Goal: Information Seeking & Learning: Check status

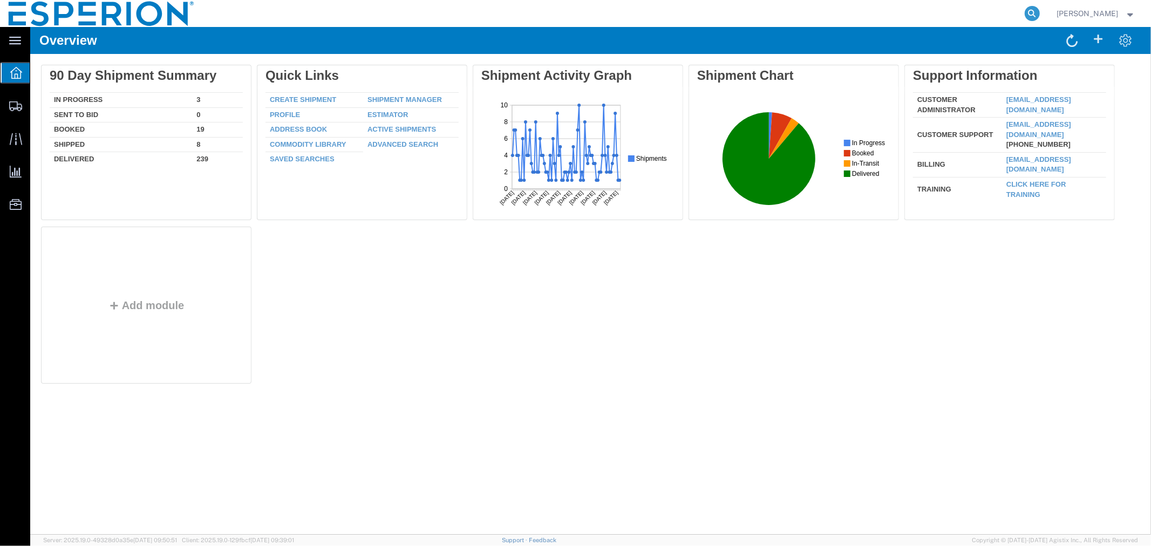
click at [1029, 13] on icon at bounding box center [1032, 13] width 15 height 15
click at [977, 12] on input "search" at bounding box center [861, 14] width 328 height 26
paste input "56509112"
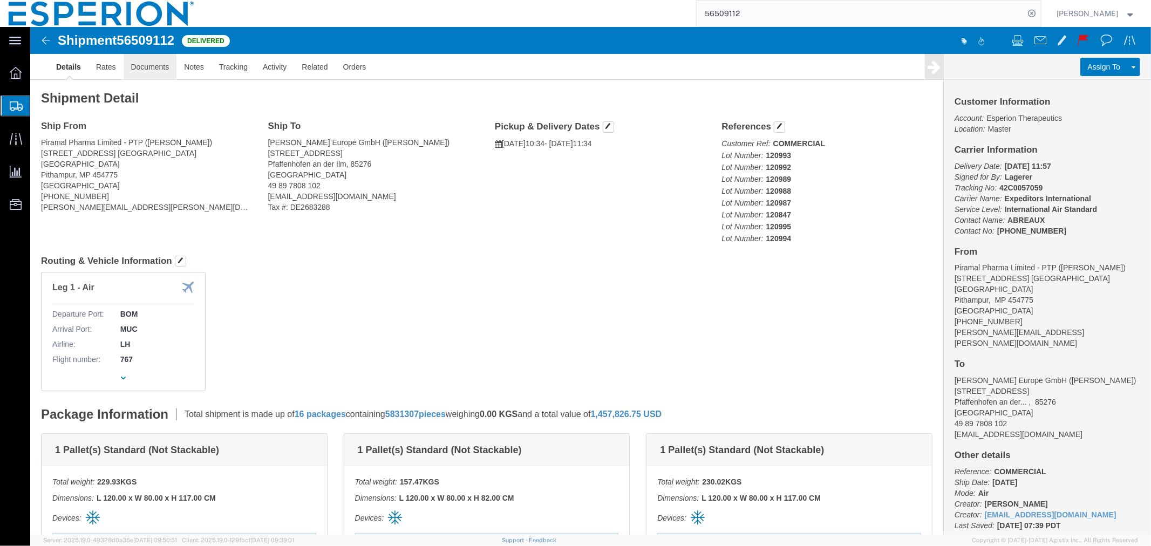
click link "Documents"
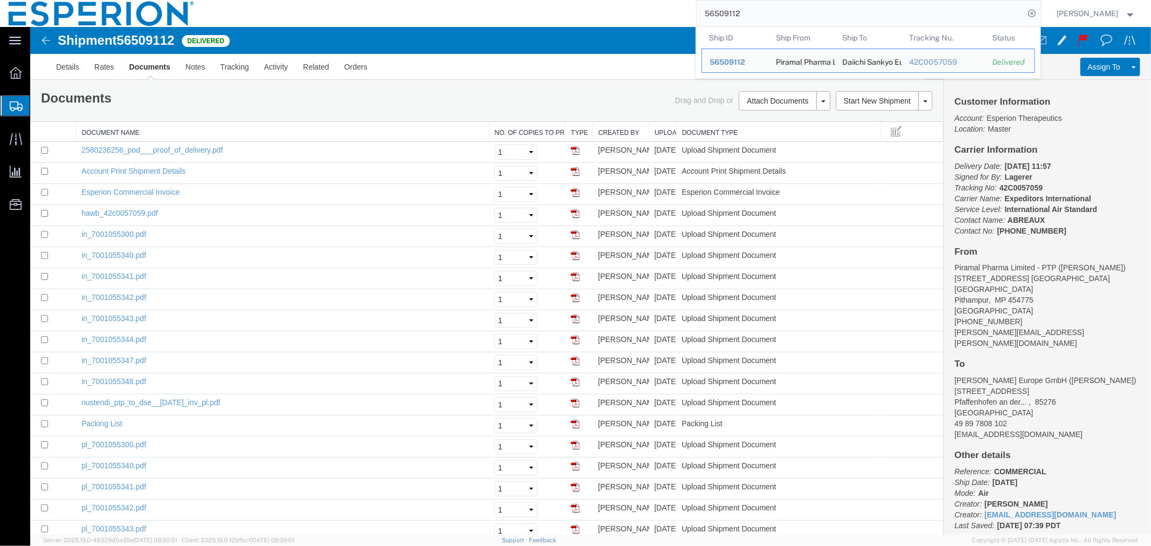
drag, startPoint x: 760, startPoint y: 8, endPoint x: 657, endPoint y: 0, distance: 102.8
click at [657, 0] on div "56509112 Ship ID Ship From Ship To Tracking Nu. Status Ship ID 56509112 Ship Fr…" at bounding box center [622, 13] width 838 height 27
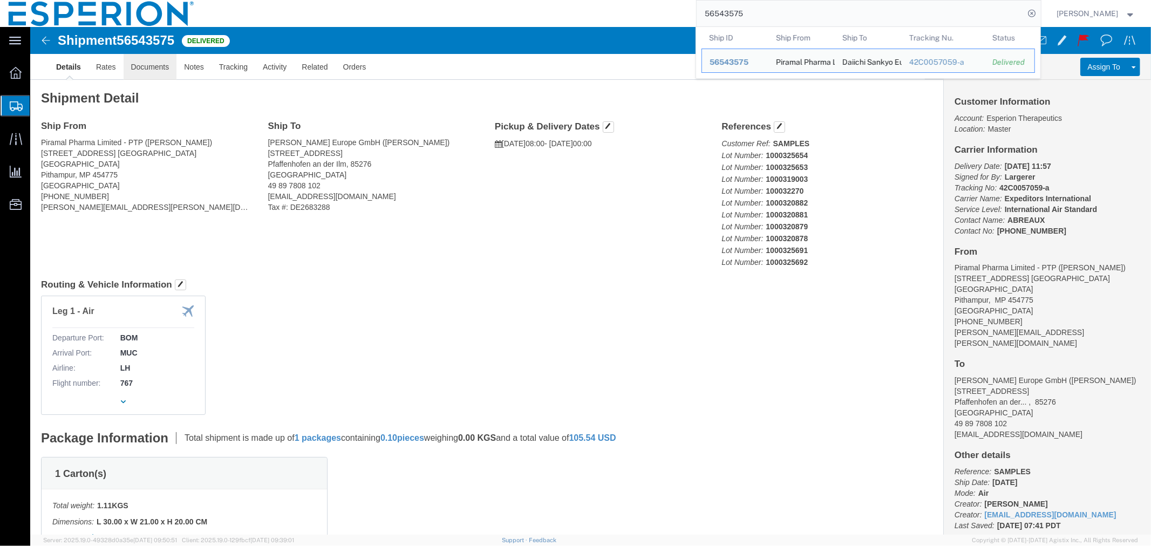
click link "Documents"
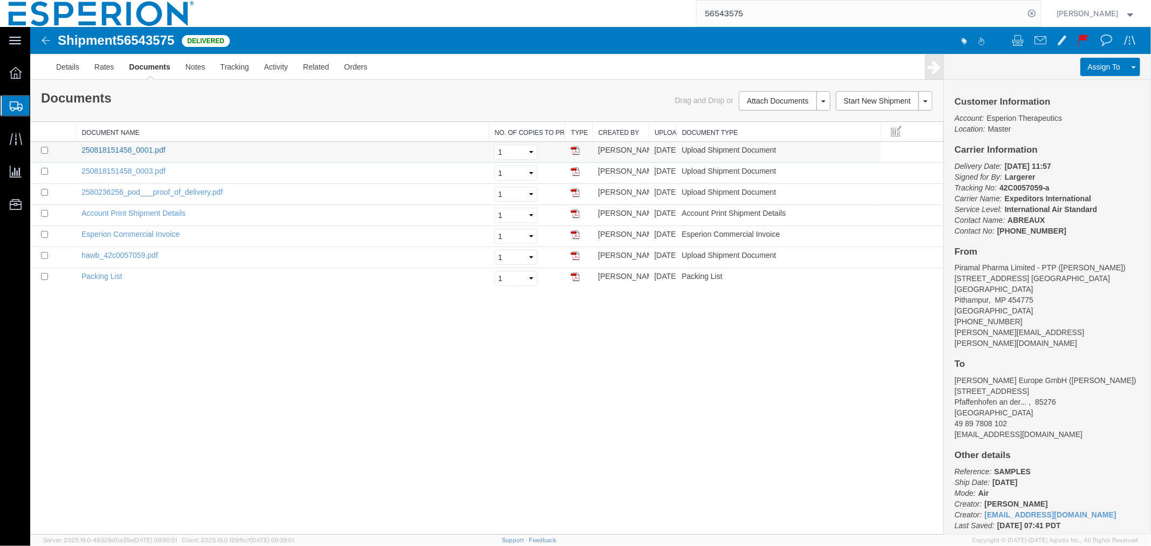
click at [135, 151] on link "250818151458_0001.pdf" at bounding box center [123, 149] width 84 height 9
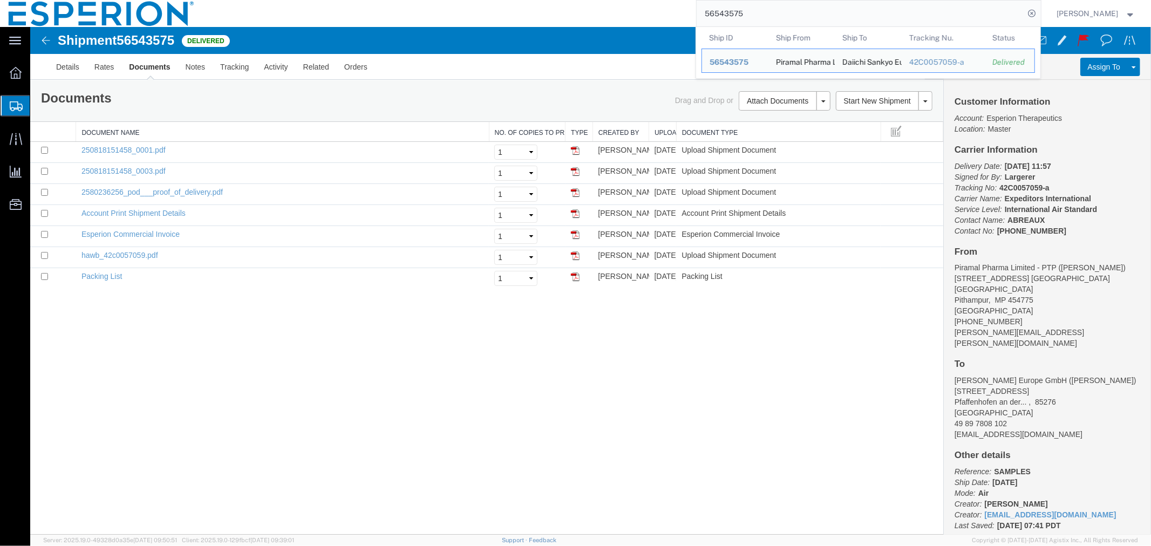
drag, startPoint x: 752, startPoint y: 15, endPoint x: 634, endPoint y: 14, distance: 117.6
click at [634, 14] on div "56543575 Ship ID Ship From Ship To Tracking Nu. Status Ship ID 56543575 Ship Fr…" at bounding box center [622, 13] width 838 height 27
click at [756, 13] on input "56543575" at bounding box center [861, 14] width 328 height 26
drag, startPoint x: 733, startPoint y: 13, endPoint x: 652, endPoint y: 13, distance: 80.9
click at [652, 13] on div "56543575 Ship ID Ship From Ship To Tracking Nu. Status Ship ID 56543575 Ship Fr…" at bounding box center [622, 13] width 838 height 27
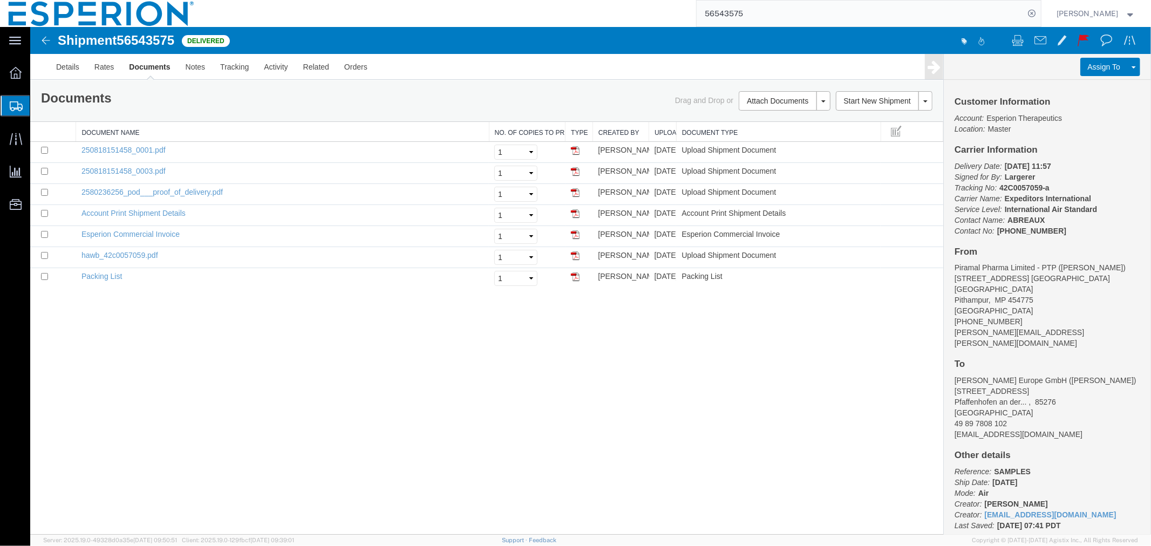
paste input "3000022198"
click at [1029, 9] on icon at bounding box center [1032, 13] width 15 height 15
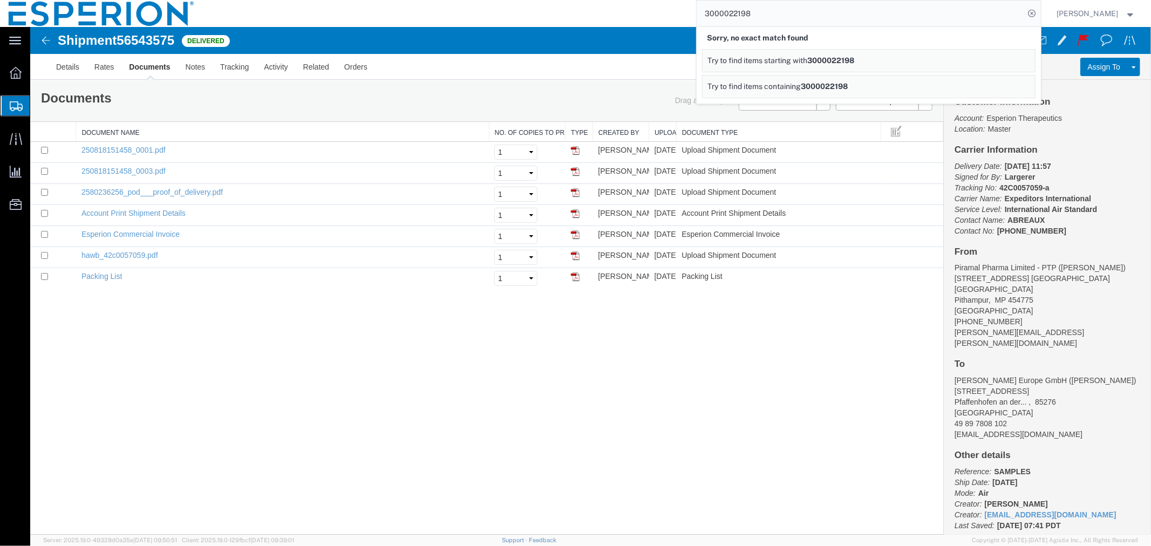
click at [784, 18] on input "3000022198" at bounding box center [861, 14] width 328 height 26
drag, startPoint x: 768, startPoint y: 12, endPoint x: 650, endPoint y: 13, distance: 118.2
click at [650, 13] on div "3000022198- Sorry, no exact match found Try to find items starting with 3000022…" at bounding box center [622, 13] width 838 height 27
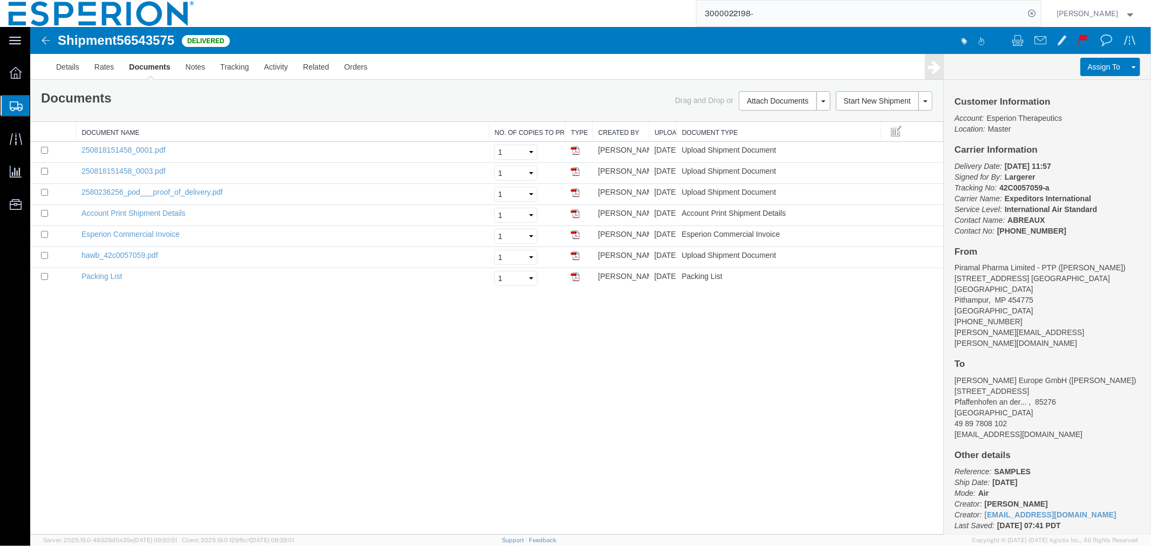
paste input "BD324013D"
click at [1035, 15] on icon at bounding box center [1032, 13] width 15 height 15
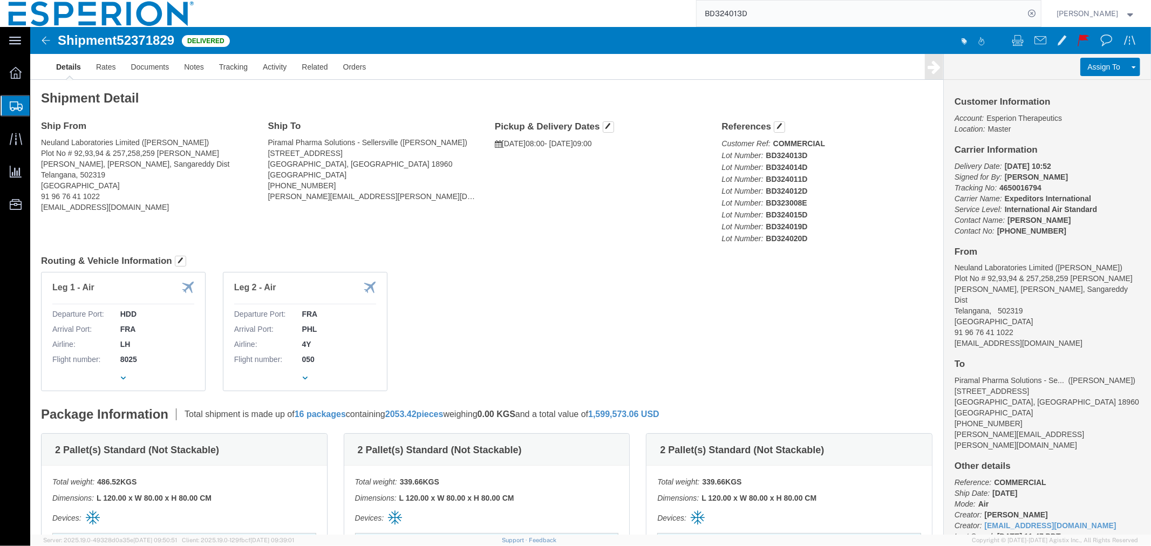
click at [705, 16] on input "BD324013D" at bounding box center [861, 14] width 328 height 26
type input "300022198-BD324013D"
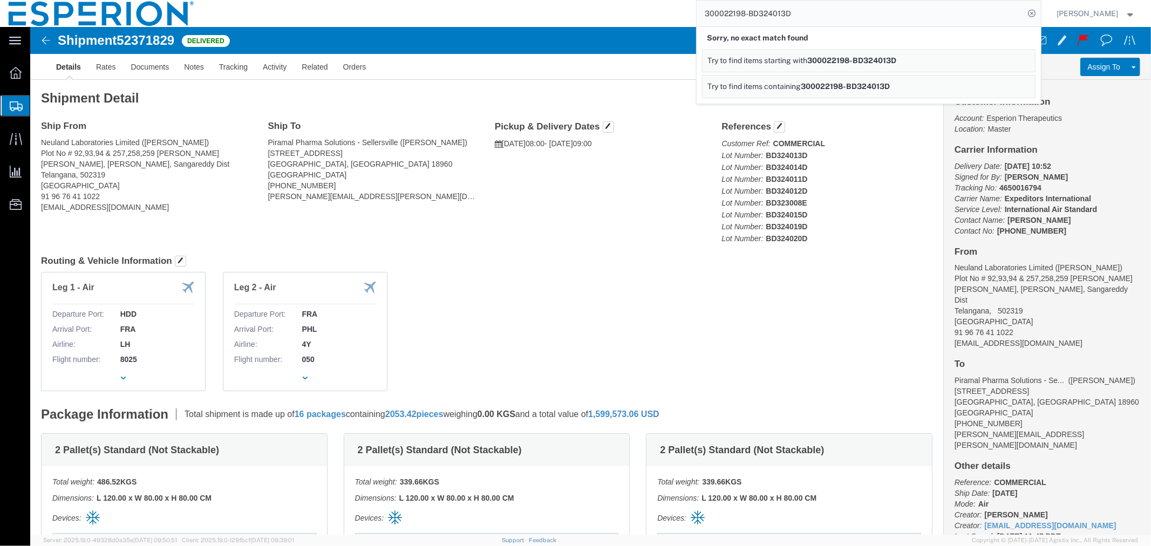
click at [823, 23] on input "300022198-BD324013D" at bounding box center [861, 14] width 328 height 26
click at [498, 13] on div "300022198-BD324013D Sorry, no exact match found Try to find items starting with…" at bounding box center [622, 13] width 838 height 27
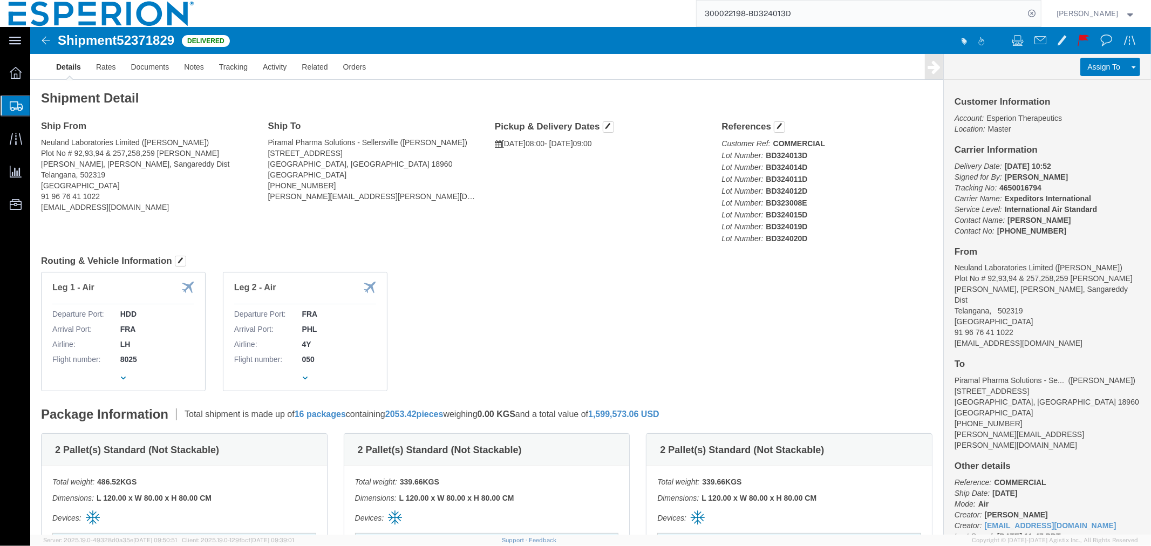
drag, startPoint x: 801, startPoint y: 19, endPoint x: 650, endPoint y: 15, distance: 151.1
click at [650, 15] on div "300022198-BD324013D" at bounding box center [622, 13] width 838 height 27
click img
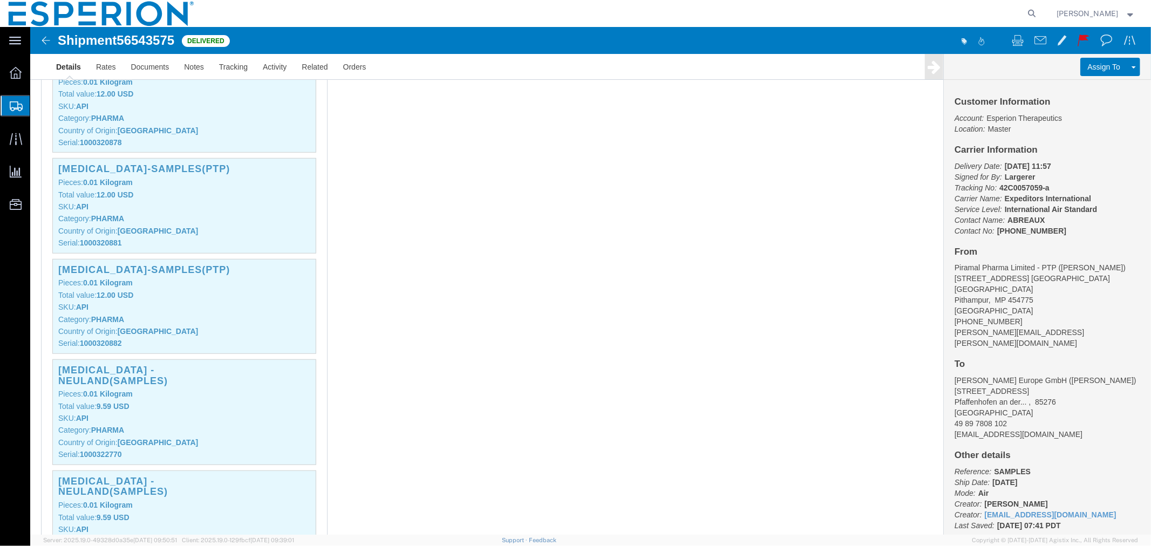
scroll to position [719, 0]
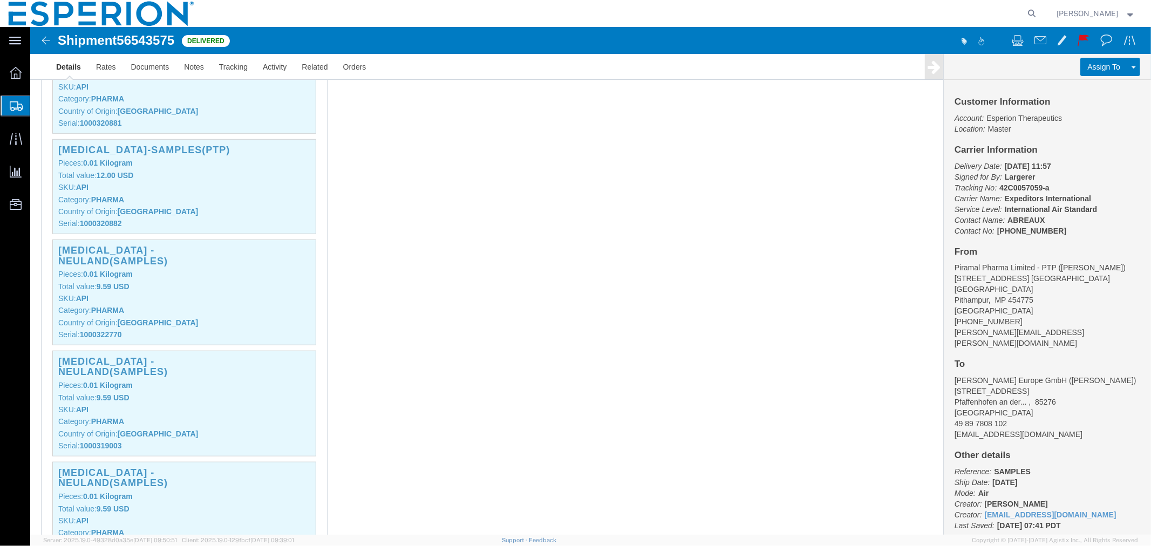
click div "1 Carton(s) Total weight: 1.11 KGS Dimensions: L 30.00 x W 21.00 x H 20.00 CM D…"
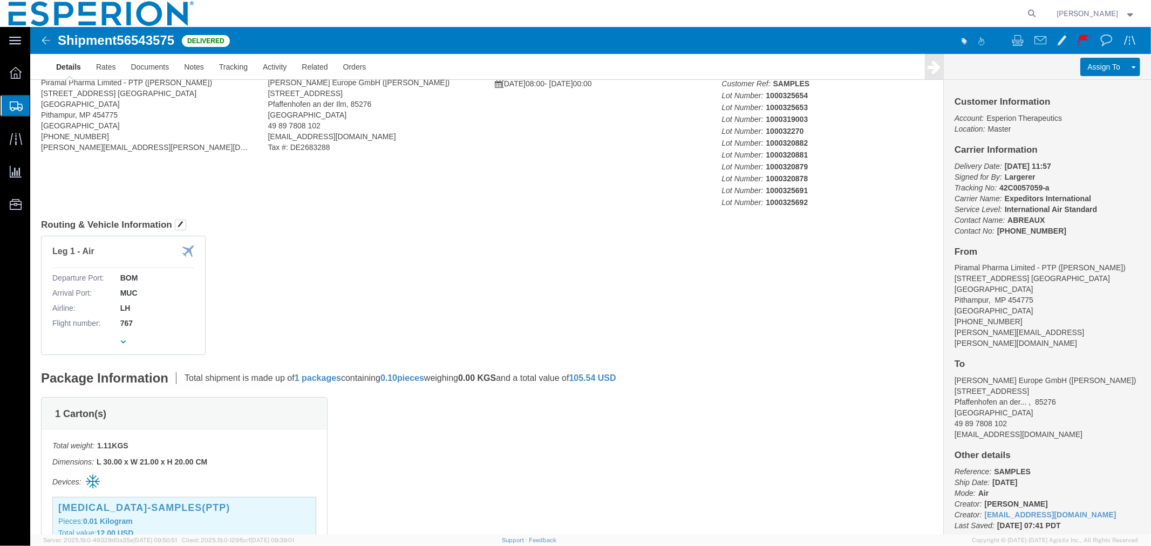
scroll to position [0, 0]
